Goal: Information Seeking & Learning: Check status

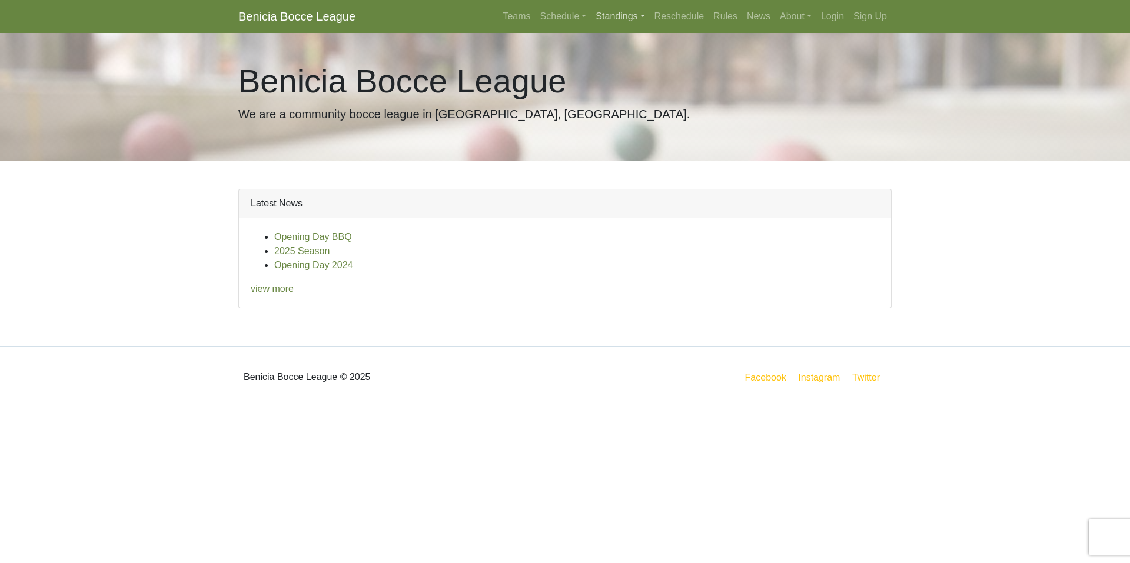
click at [623, 17] on link "Standings" at bounding box center [620, 17] width 58 height 24
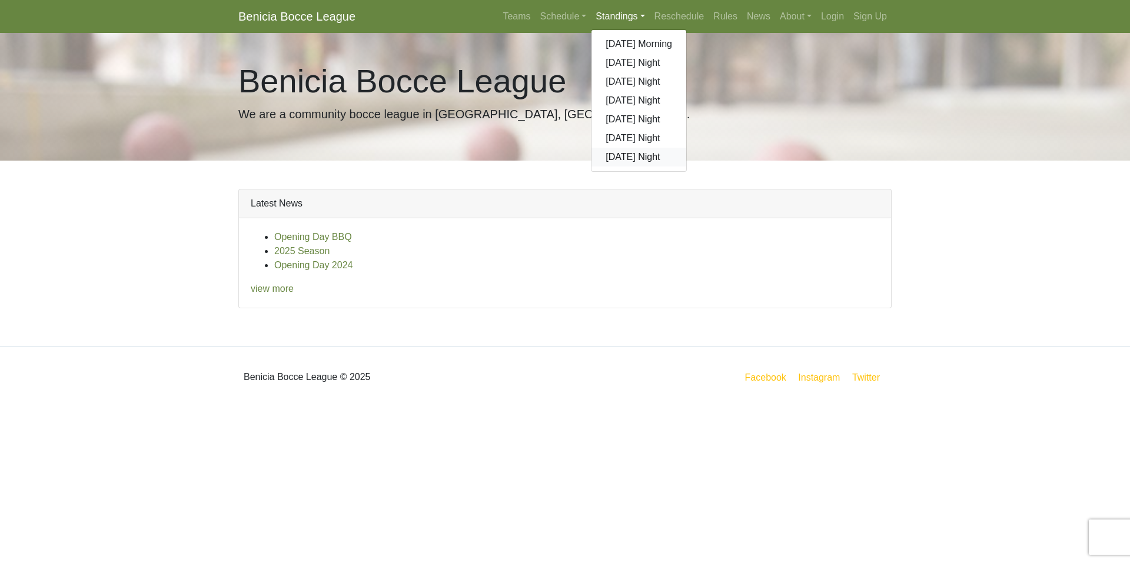
click at [628, 158] on link "[DATE] Night" at bounding box center [639, 157] width 95 height 19
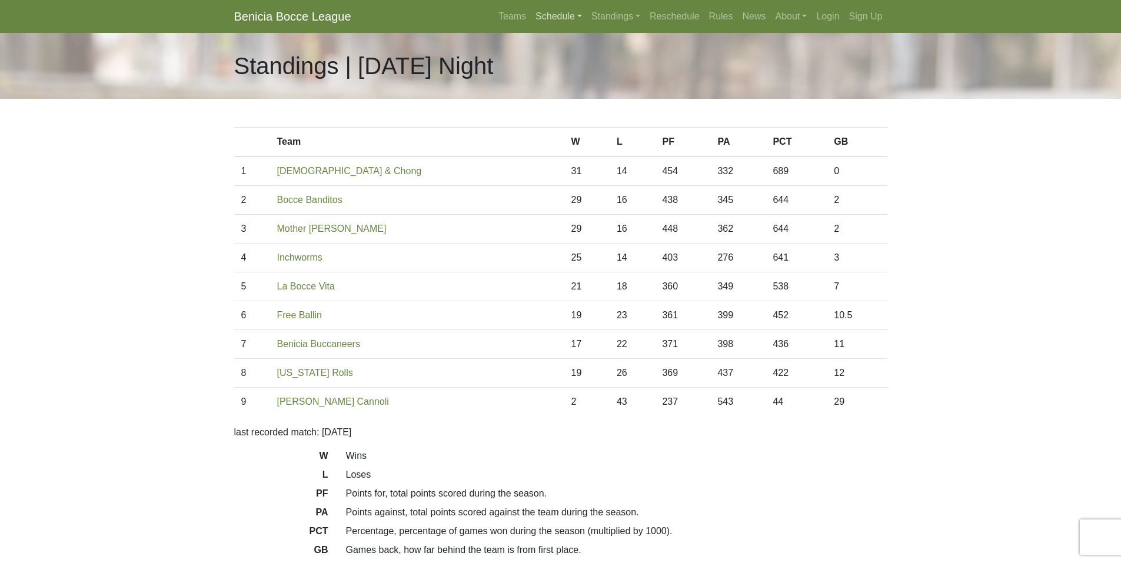
click at [556, 17] on link "Schedule" at bounding box center [559, 17] width 56 height 24
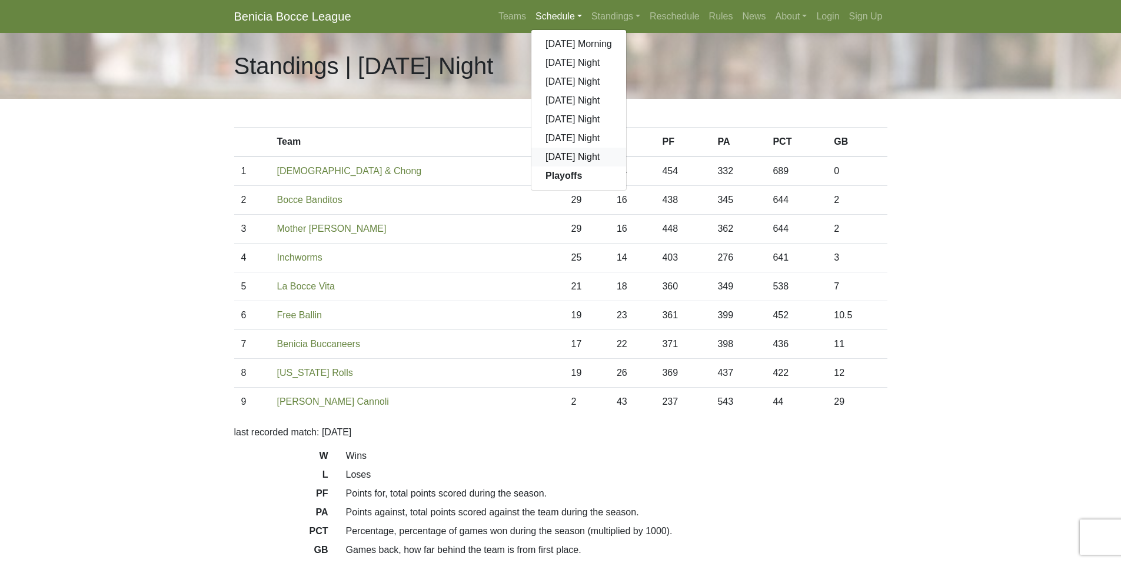
click at [562, 150] on link "[DATE] Night" at bounding box center [579, 157] width 95 height 19
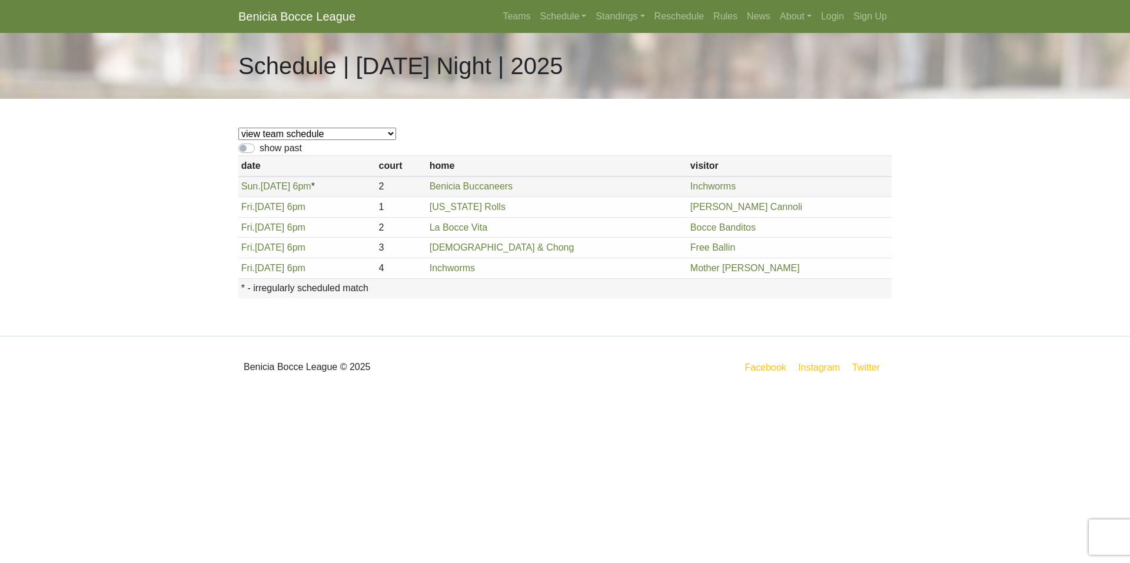
click at [260, 147] on label "show past" at bounding box center [281, 148] width 42 height 14
click at [260, 147] on input "show past" at bounding box center [264, 145] width 8 height 8
checkbox input "true"
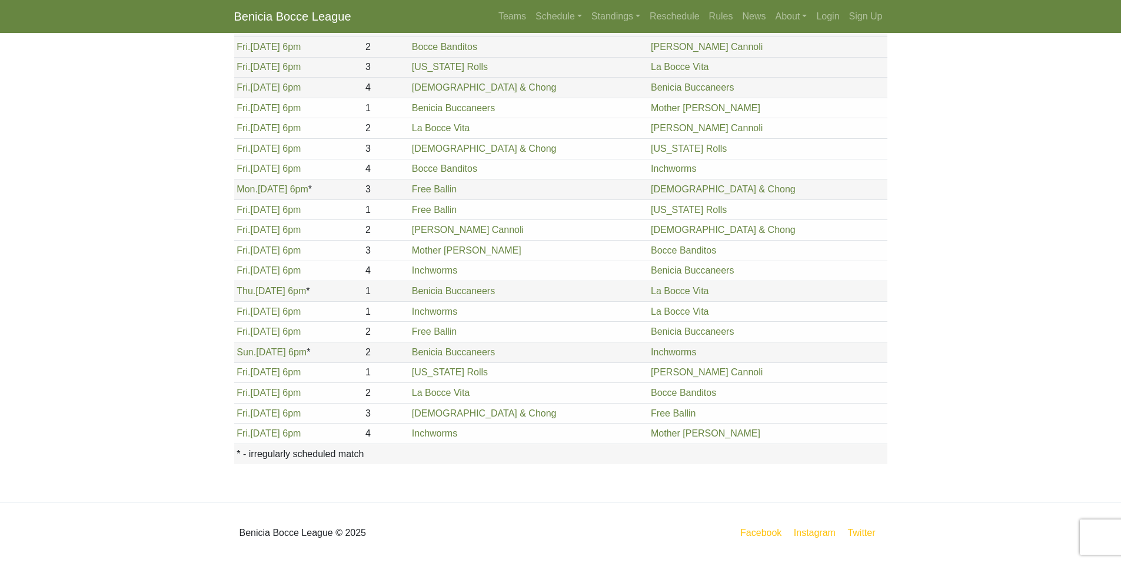
scroll to position [1220, 0]
click at [270, 331] on link "Fri. 8/29, 6pm" at bounding box center [269, 331] width 64 height 10
